Goal: Transaction & Acquisition: Obtain resource

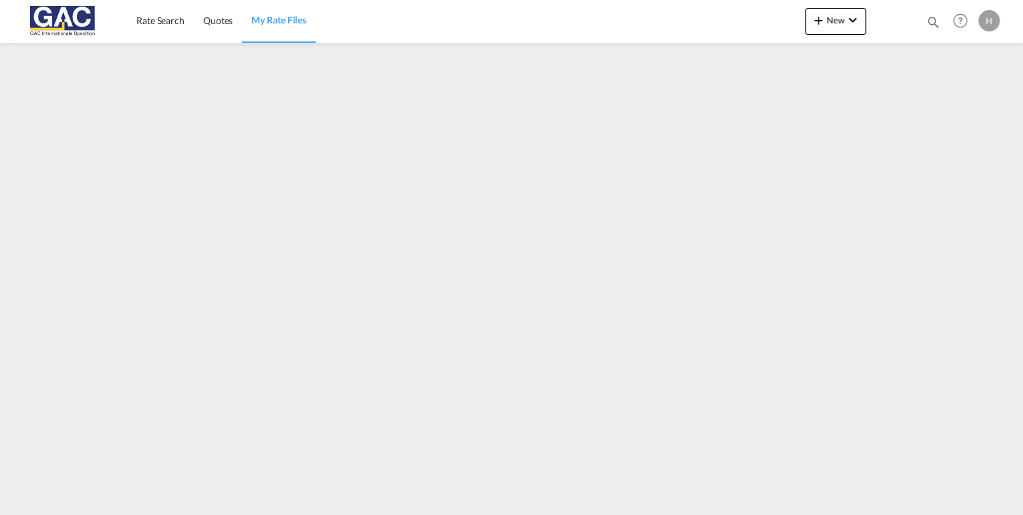
click at [84, 18] on img at bounding box center [65, 21] width 90 height 30
click at [174, 18] on span "Rate Search" at bounding box center [160, 20] width 48 height 11
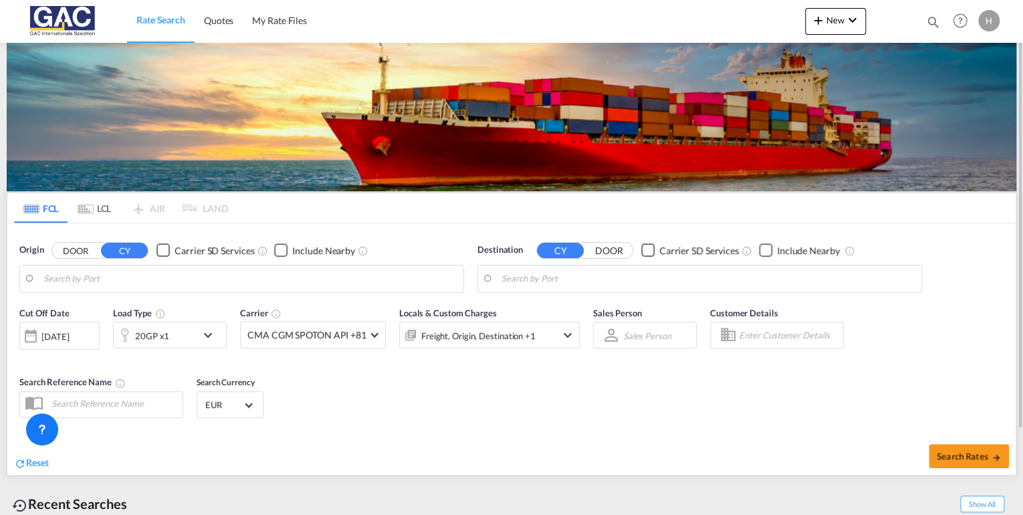
type input "[GEOGRAPHIC_DATA], DEBRV"
type input "[GEOGRAPHIC_DATA], [GEOGRAPHIC_DATA]"
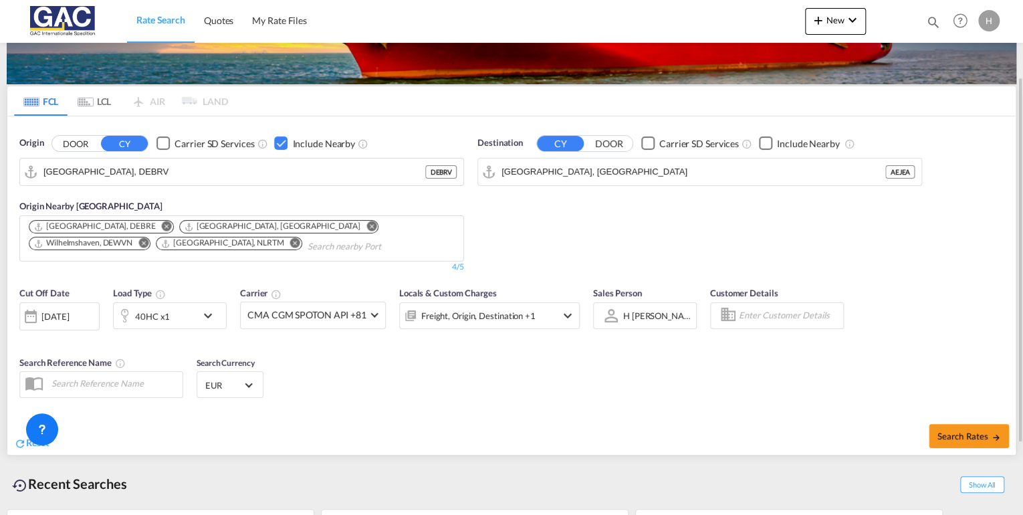
scroll to position [160, 0]
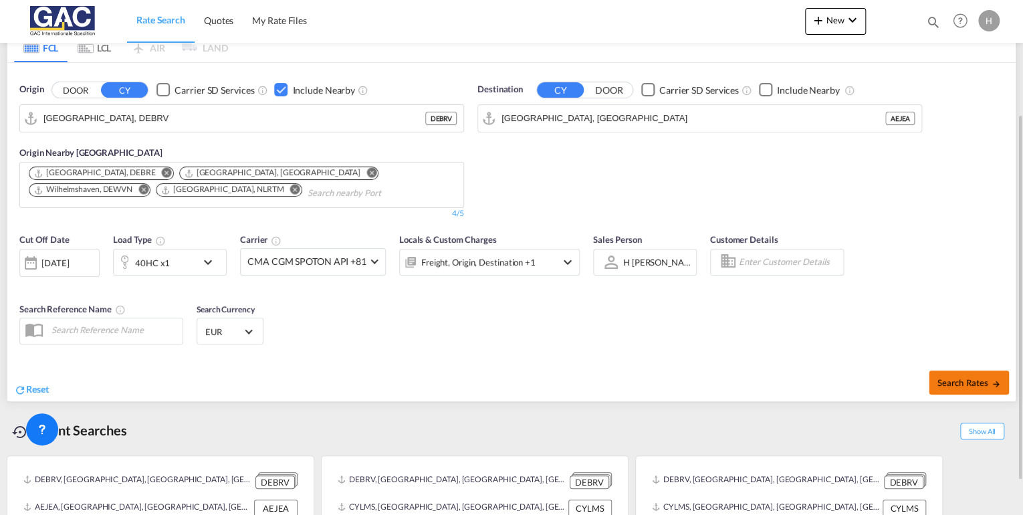
click at [938, 380] on span "Search Rates" at bounding box center [968, 382] width 64 height 11
type input "DEBRV to AEJEA / [DATE]"
